Goal: Check status: Check status

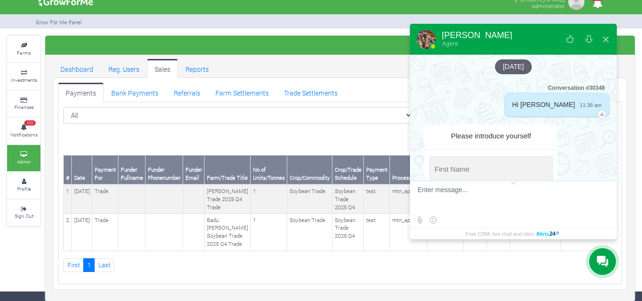
scroll to position [1603, 0]
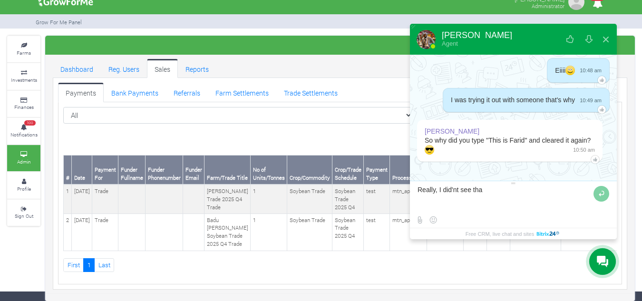
click at [459, 190] on textarea at bounding box center [505, 199] width 174 height 26
click at [490, 190] on textarea at bounding box center [505, 199] width 174 height 26
type textarea "Really, I didn't see that"
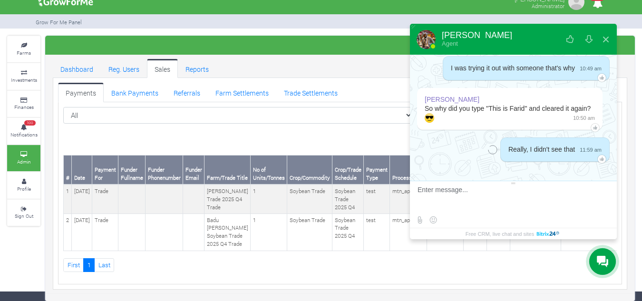
scroll to position [1635, 0]
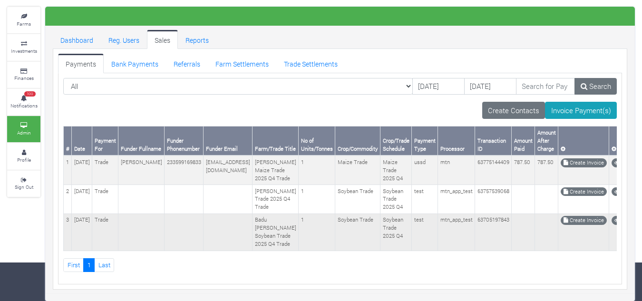
scroll to position [77, 0]
click at [304, 54] on link "Trade Settlements" at bounding box center [310, 63] width 69 height 19
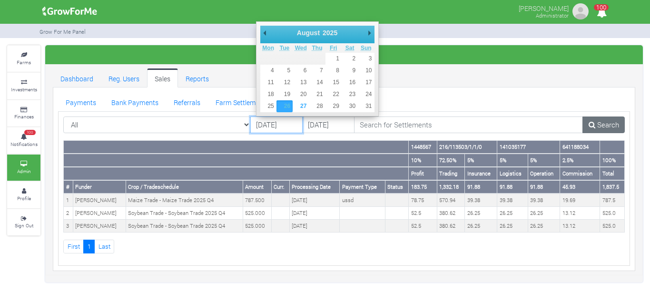
click at [269, 117] on input "[DATE]" at bounding box center [276, 125] width 52 height 17
click at [267, 122] on input "02/08/2025" at bounding box center [276, 125] width 52 height 17
type input "01/08/2025"
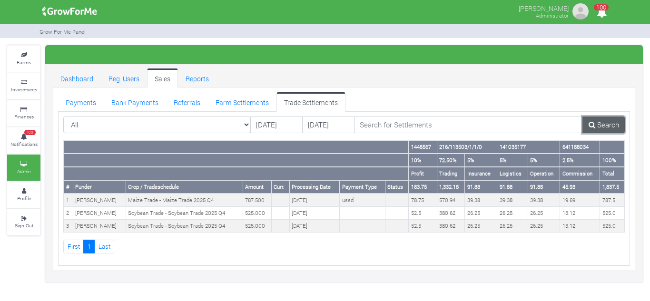
click at [608, 125] on link "Search" at bounding box center [603, 125] width 42 height 17
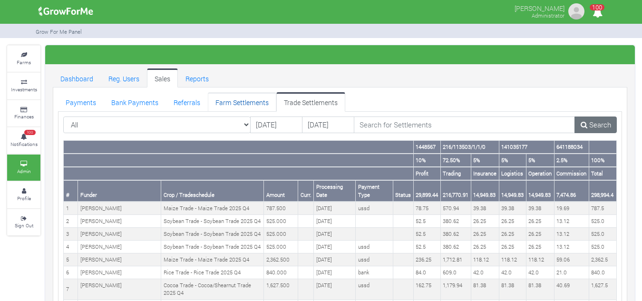
click at [255, 107] on link "Farm Settlements" at bounding box center [242, 101] width 68 height 19
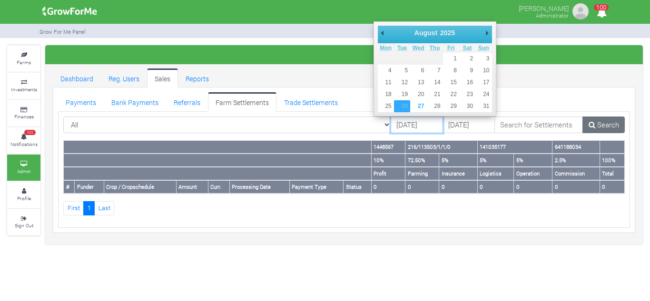
click at [391, 121] on input "[DATE]" at bounding box center [417, 125] width 52 height 17
type input "[DATE]"
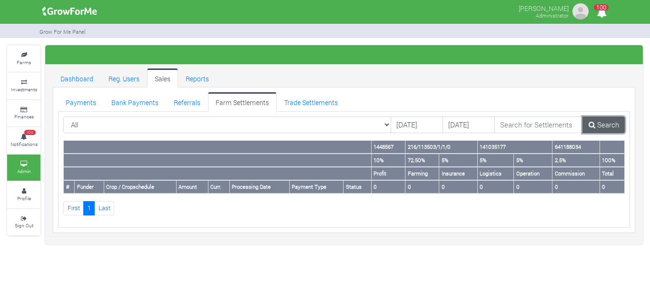
click at [593, 125] on icon at bounding box center [591, 124] width 7 height 7
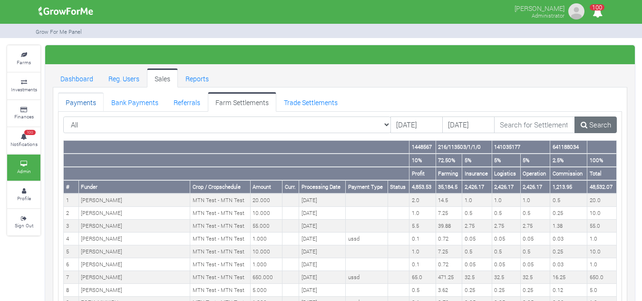
click at [83, 98] on link "Payments" at bounding box center [81, 101] width 46 height 19
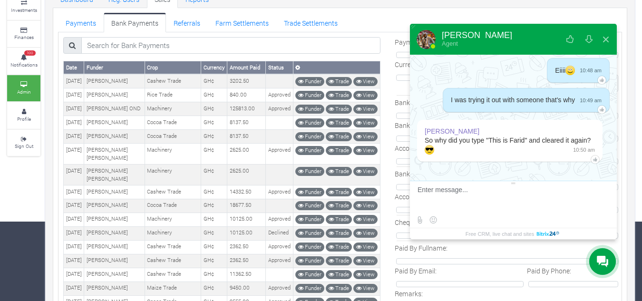
scroll to position [1603, 0]
